Goal: Complete application form

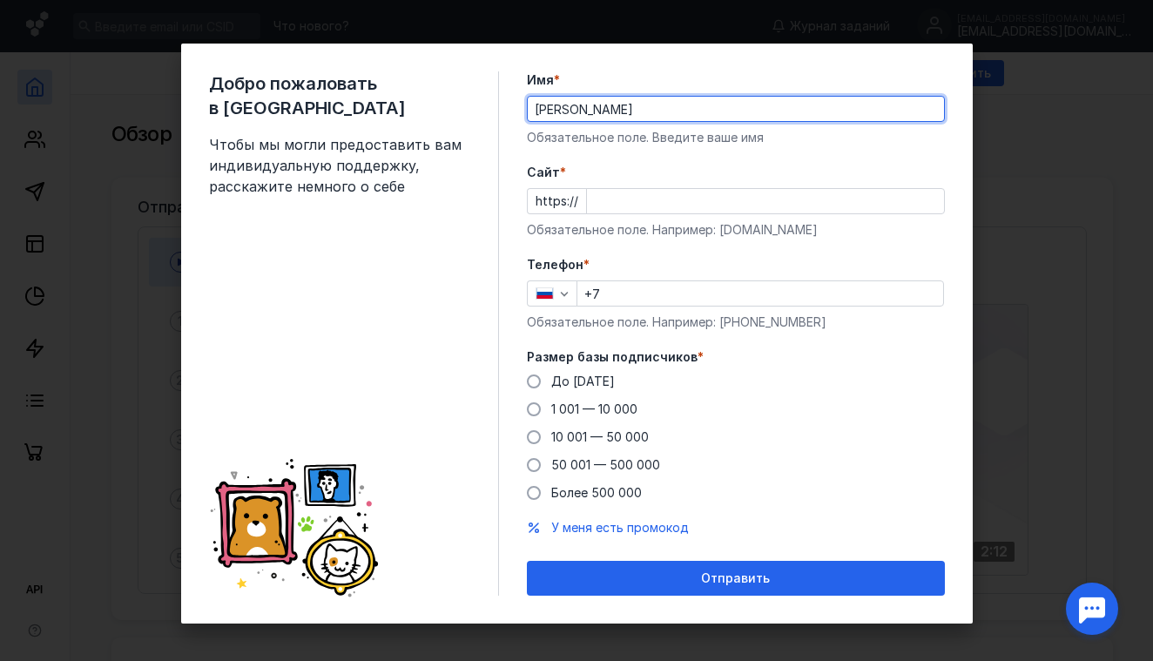
type input "[PERSON_NAME]"
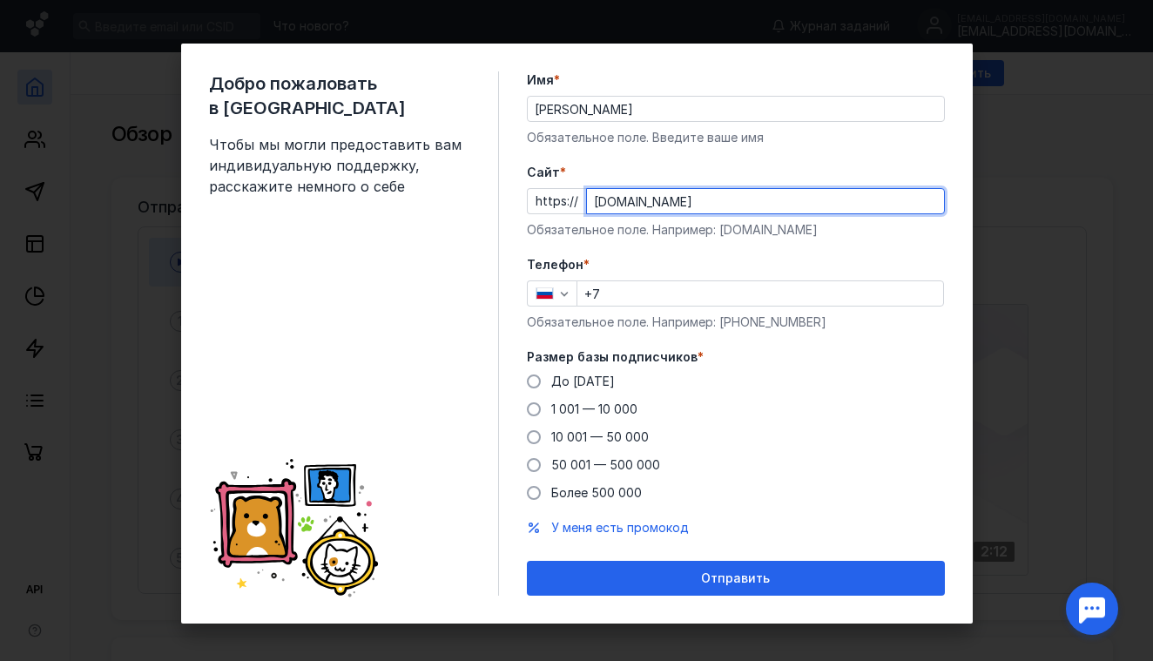
type input "[DOMAIN_NAME]"
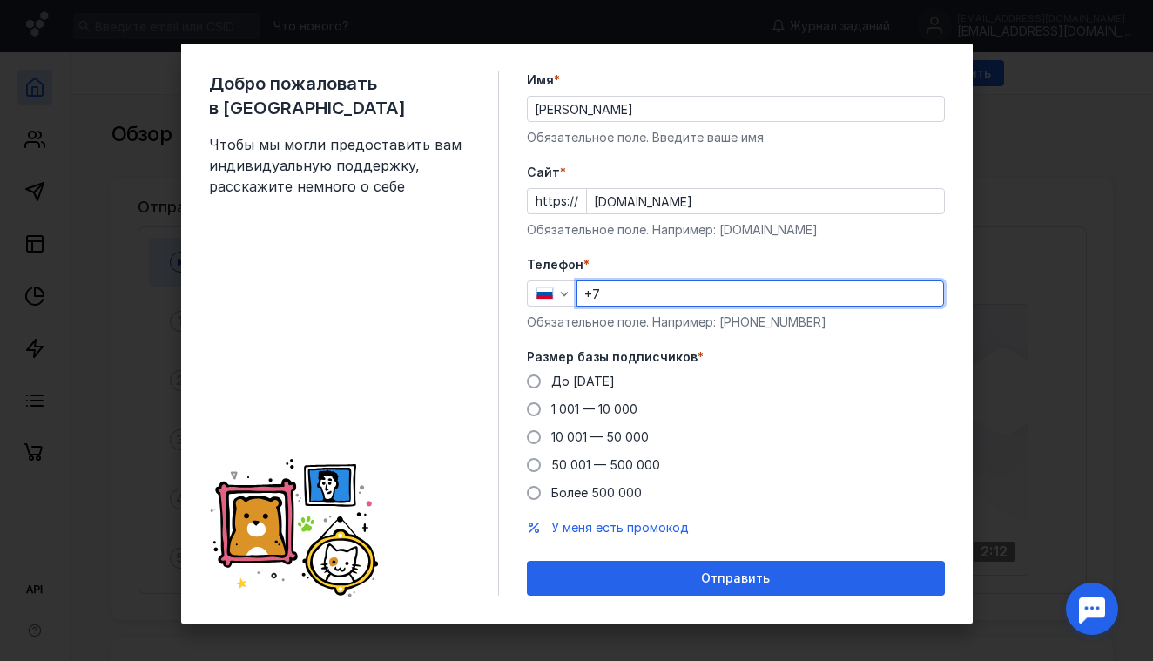
click at [615, 293] on input "+7" at bounding box center [760, 293] width 366 height 24
type input "[PHONE_NUMBER]"
click at [527, 383] on span at bounding box center [534, 381] width 14 height 14
click at [0, 0] on input "До [DATE]" at bounding box center [0, 0] width 0 height 0
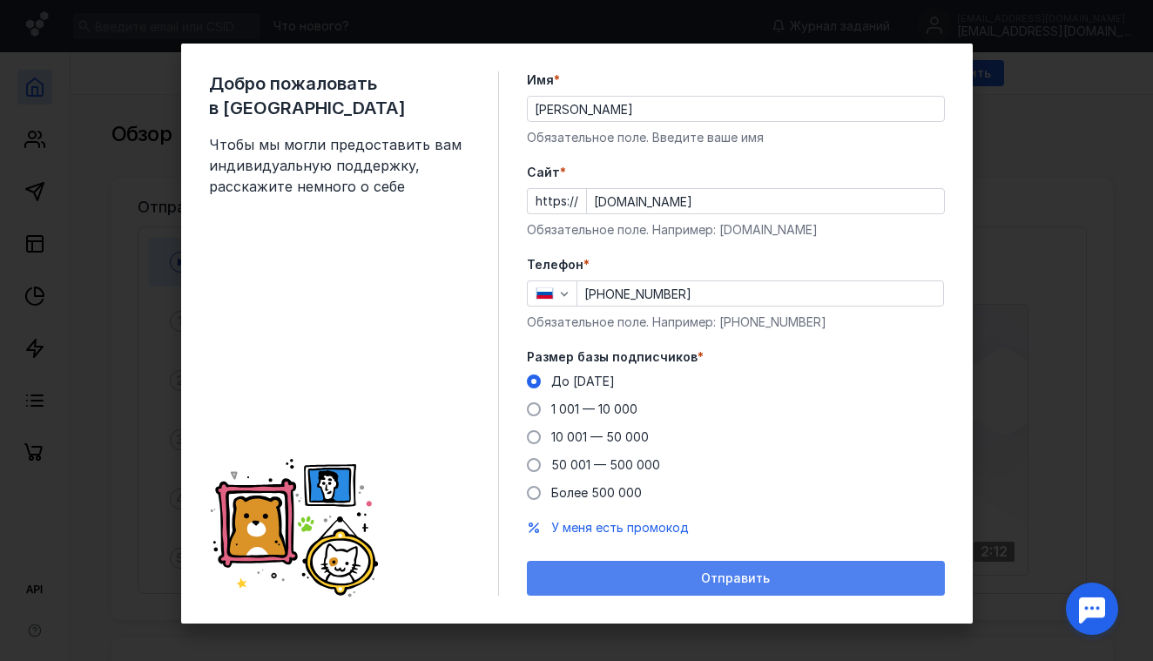
click at [732, 574] on span "Отправить" at bounding box center [735, 578] width 69 height 15
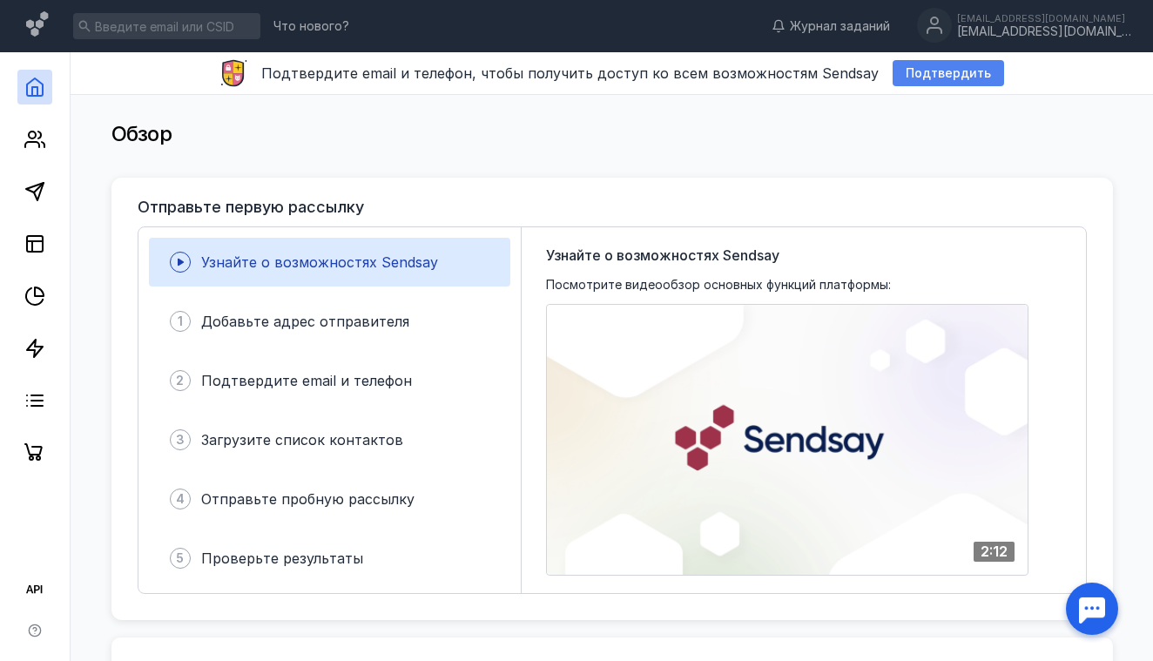
click at [916, 78] on span "Подтвердить" at bounding box center [947, 73] width 85 height 15
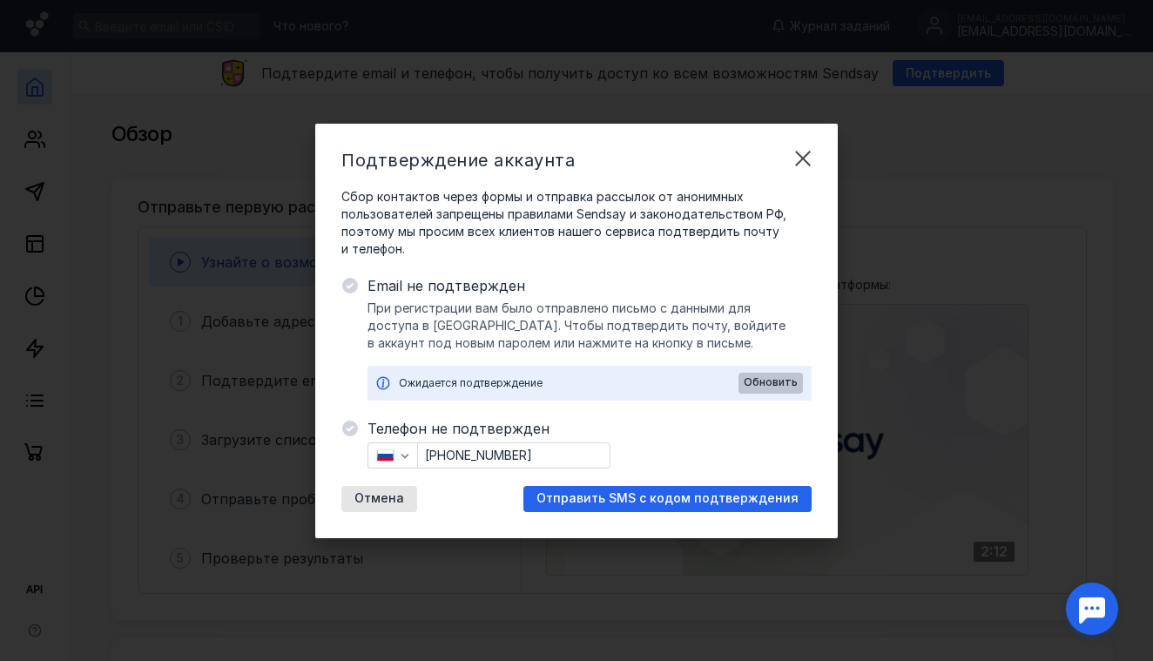
click at [756, 379] on span "Обновить" at bounding box center [770, 382] width 54 height 12
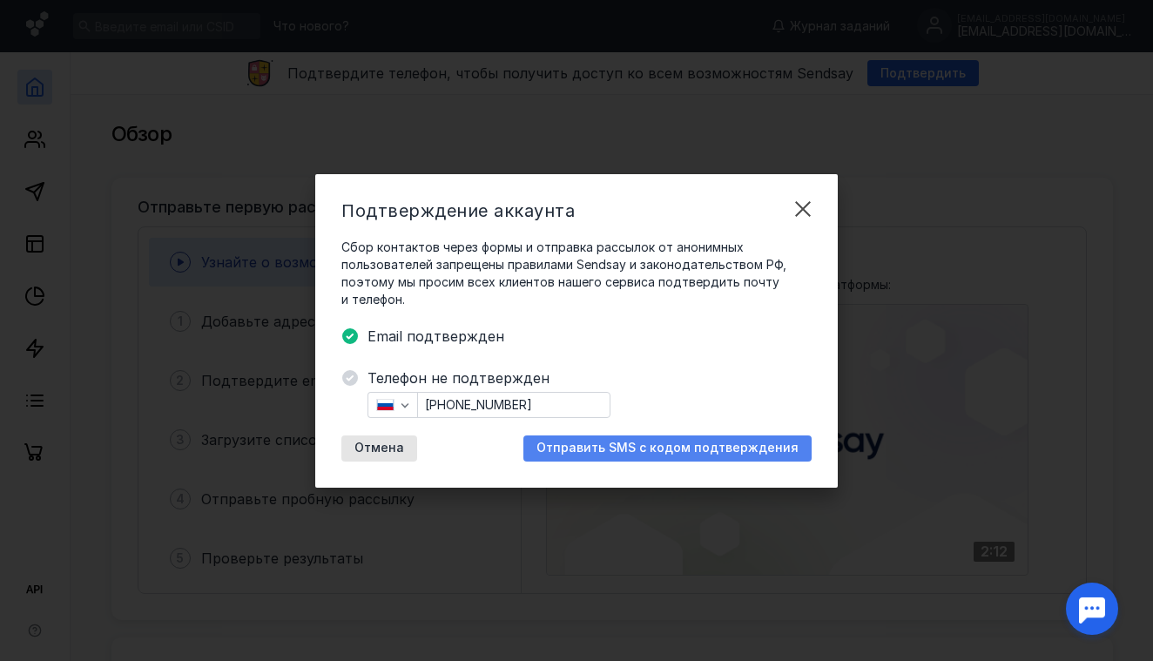
click at [721, 445] on span "Отправить SMS с кодом подтверждения" at bounding box center [667, 447] width 262 height 15
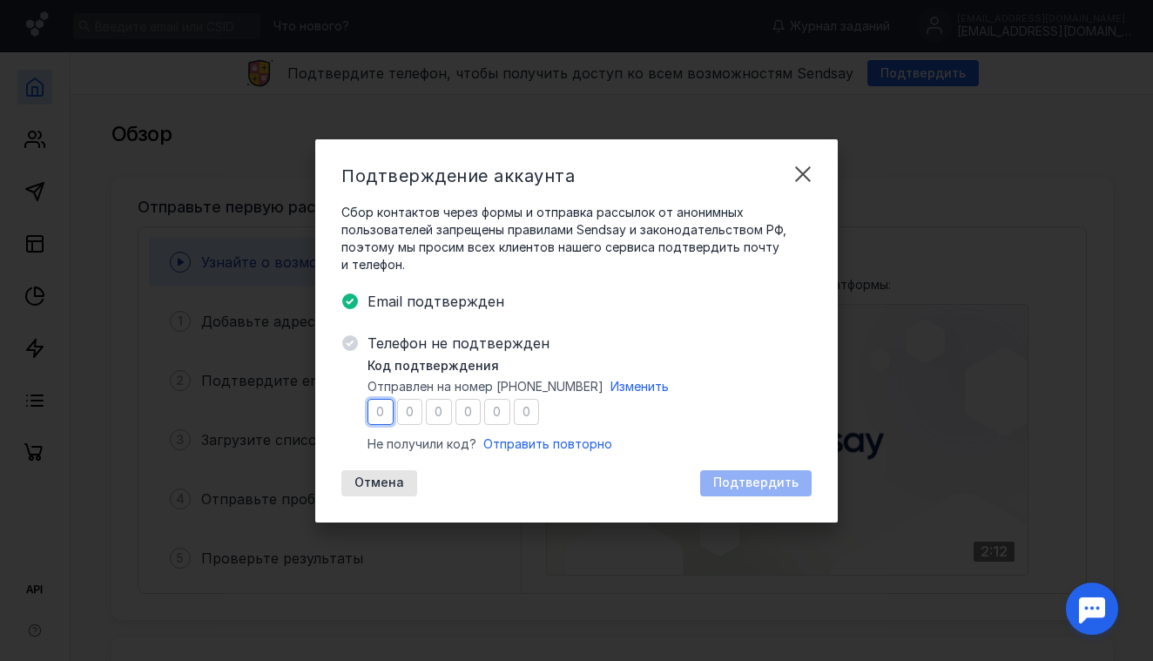
type input "8"
type input "0"
type input "7"
type input "9"
type input "0"
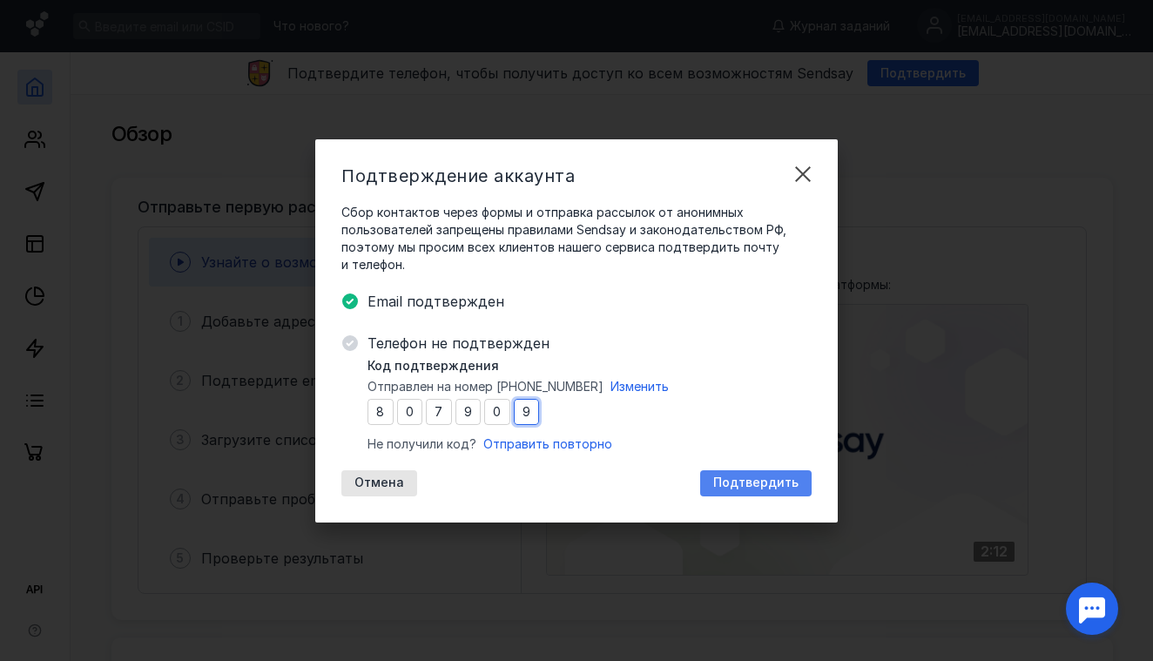
type input "9"
click at [781, 480] on span "Подтвердить" at bounding box center [755, 482] width 85 height 15
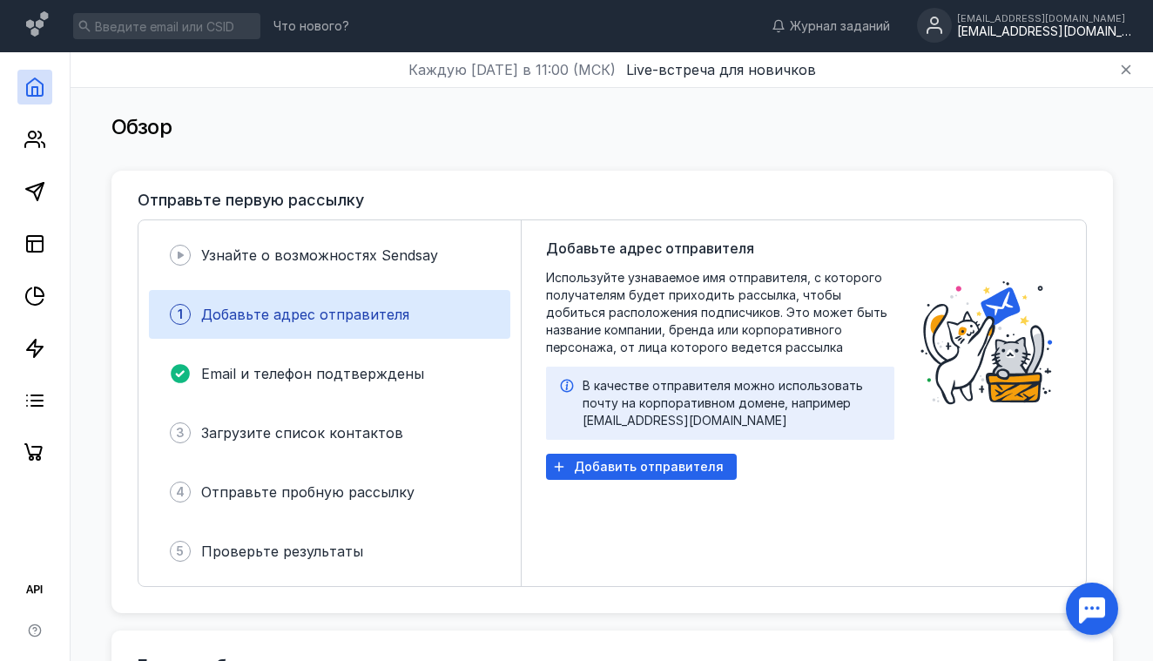
click at [1038, 30] on div "[EMAIL_ADDRESS][DOMAIN_NAME]" at bounding box center [1044, 31] width 174 height 15
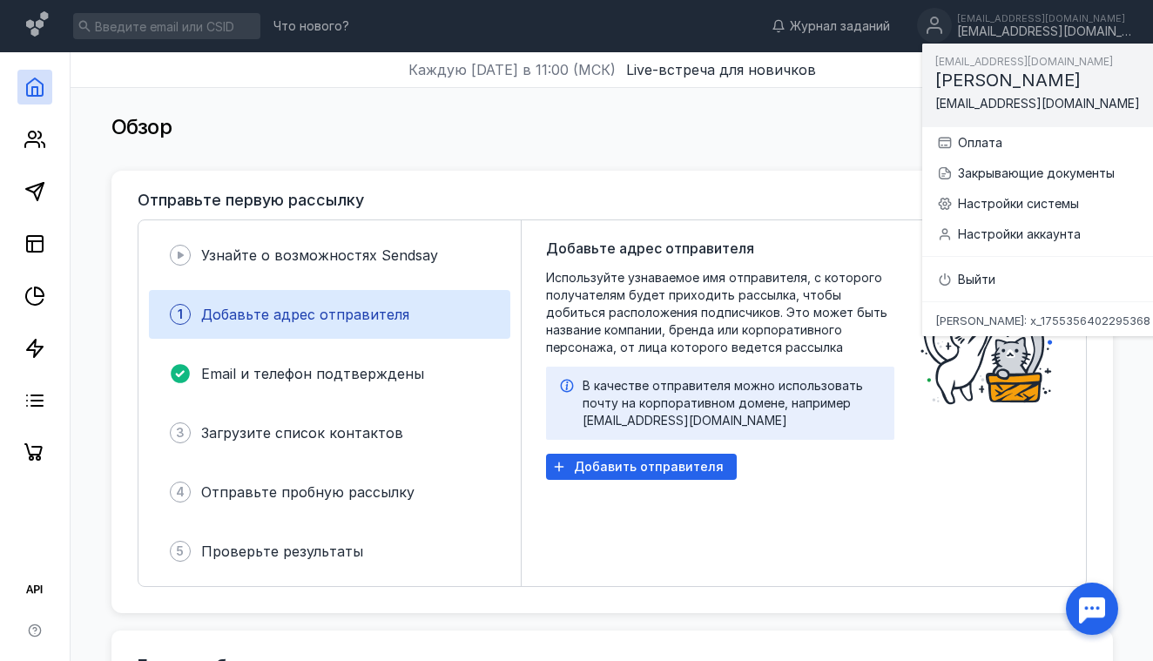
click at [978, 103] on span "[EMAIL_ADDRESS][DOMAIN_NAME]" at bounding box center [1037, 103] width 205 height 15
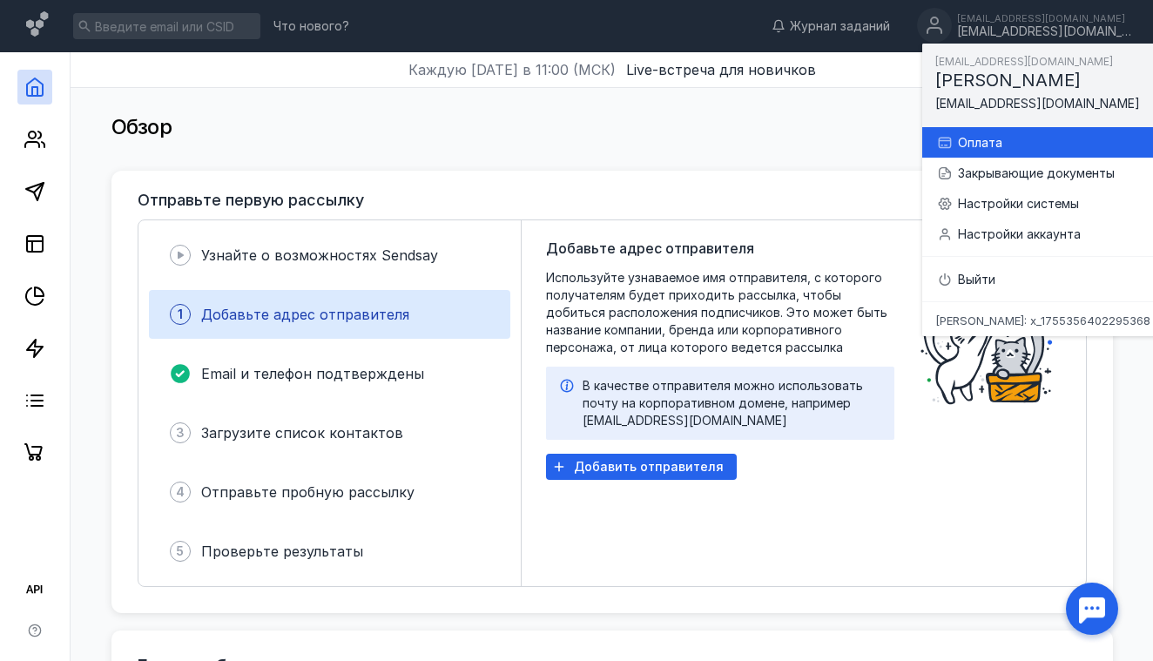
click at [979, 142] on div "Оплата" at bounding box center [1063, 142] width 210 height 17
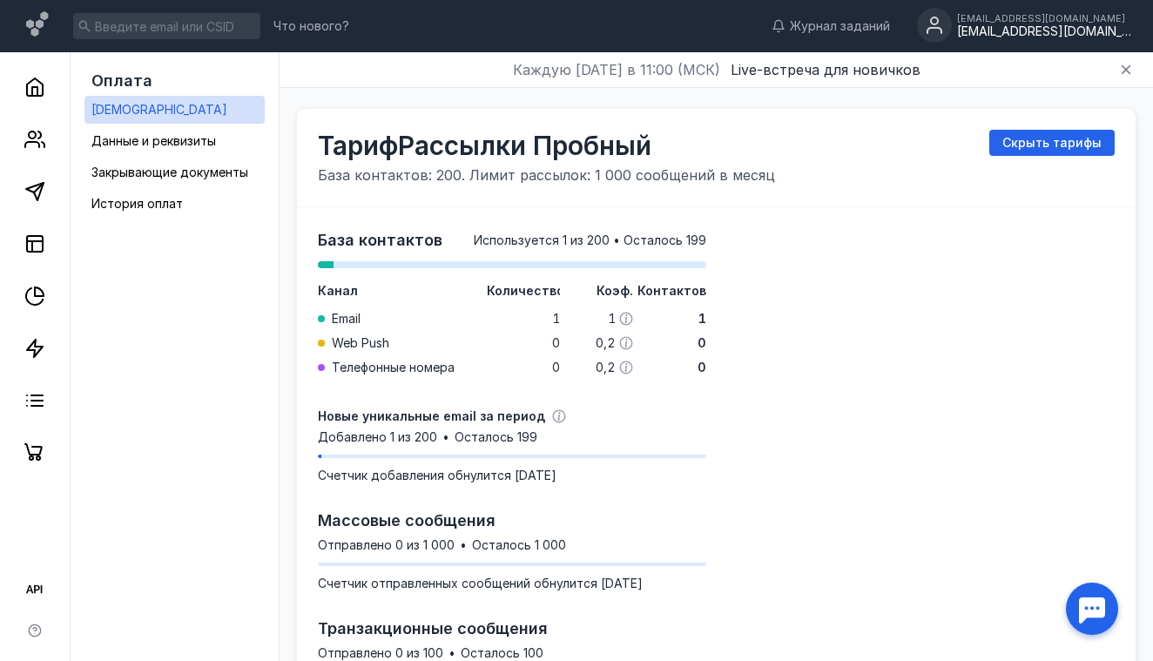
scroll to position [1158, 0]
